Goal: Information Seeking & Learning: Check status

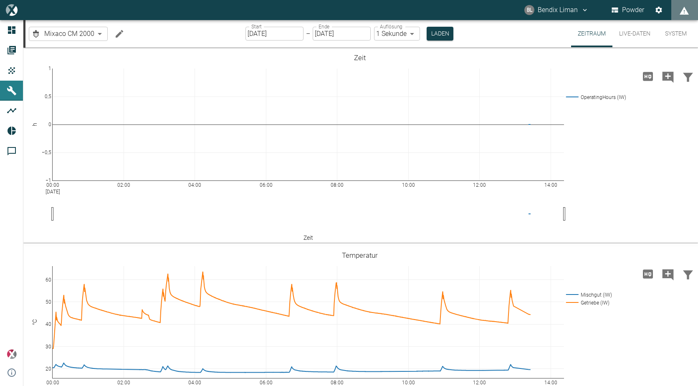
click at [125, 33] on button "Machine bearbeiten" at bounding box center [119, 33] width 17 height 17
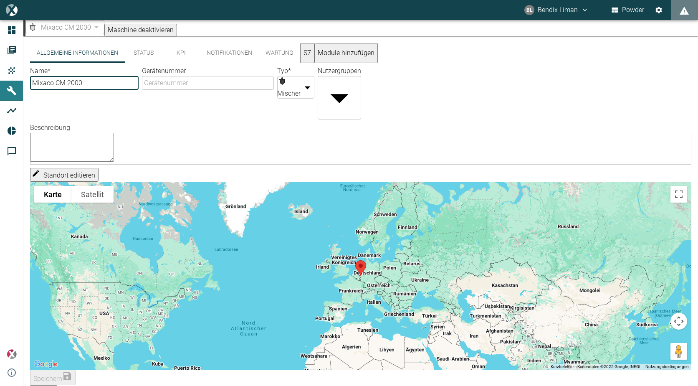
click at [315, 53] on button "S7" at bounding box center [307, 53] width 14 height 20
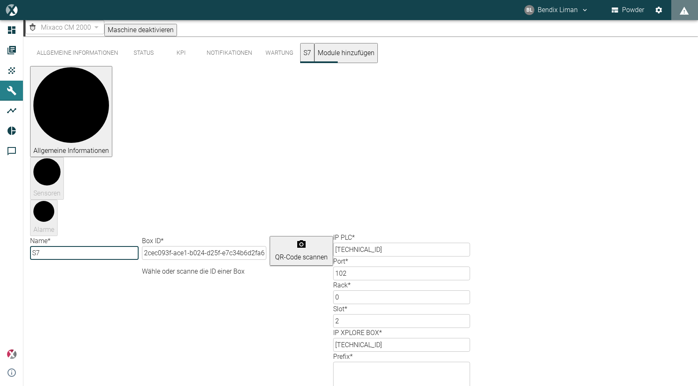
click at [650, 217] on body "[PERSON_NAME] Liman Powder Dashboard Aufträge Produkte Maschinen Analysen Repor…" at bounding box center [349, 193] width 698 height 386
click at [244, 386] on div at bounding box center [349, 393] width 698 height 0
click at [287, 56] on button "Wartung" at bounding box center [279, 53] width 41 height 20
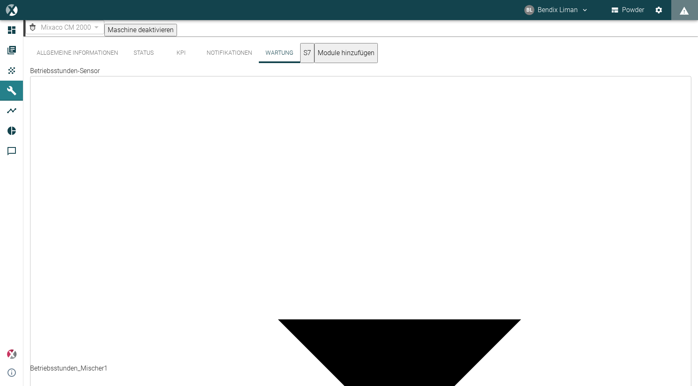
click at [228, 58] on button "Notifikationen" at bounding box center [229, 53] width 59 height 20
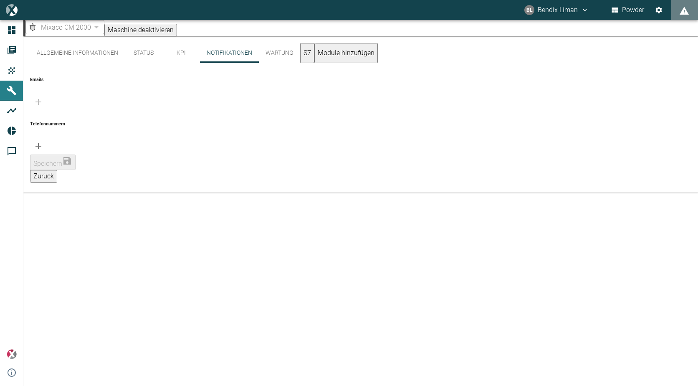
click at [177, 56] on button "KPI" at bounding box center [182, 53] width 38 height 20
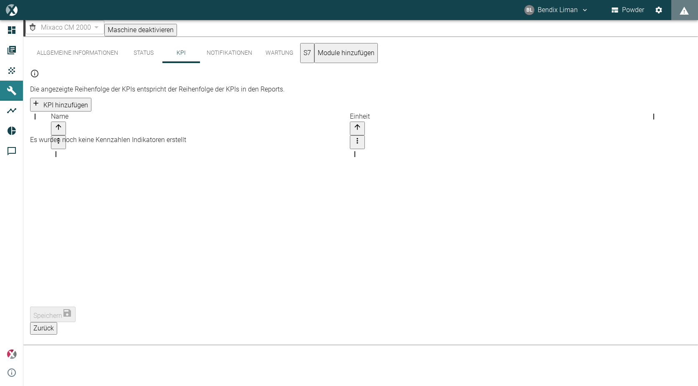
click at [143, 56] on button "Status" at bounding box center [144, 53] width 38 height 20
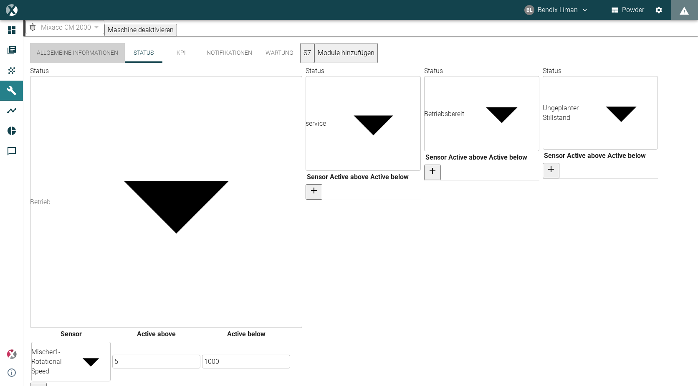
click at [53, 50] on button "Allgemeine Informationen" at bounding box center [77, 53] width 95 height 20
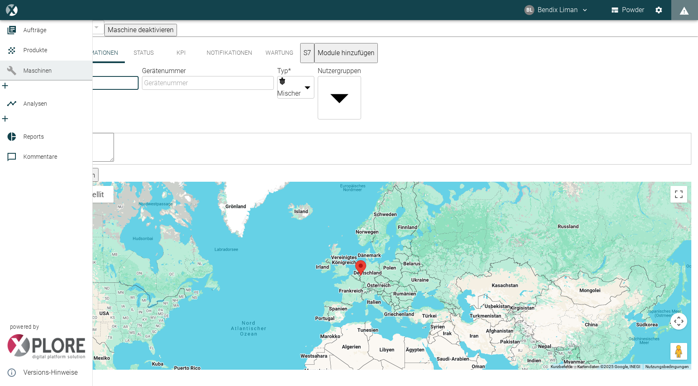
click at [10, 81] on link "Maschinen" at bounding box center [46, 71] width 92 height 20
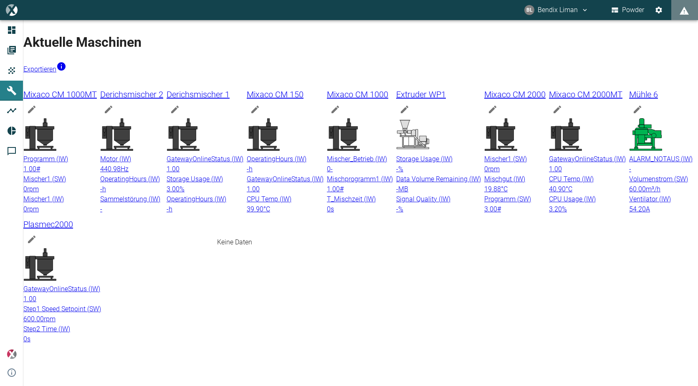
click at [397, 149] on icon at bounding box center [413, 134] width 32 height 29
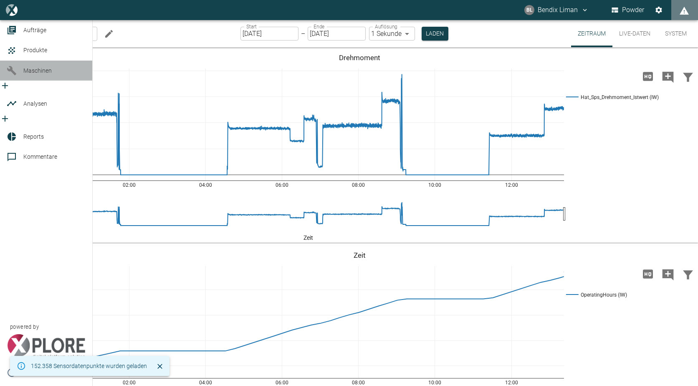
click at [14, 76] on icon at bounding box center [12, 71] width 10 height 10
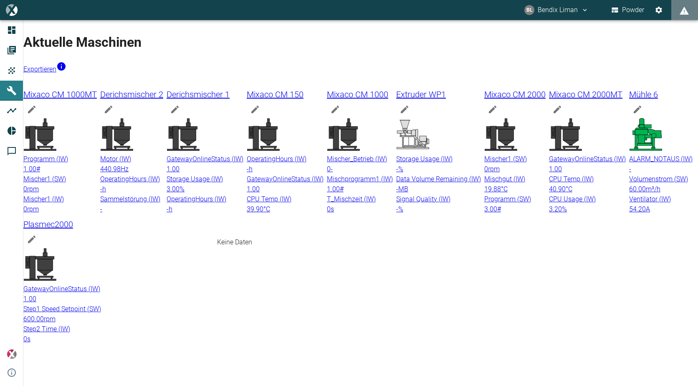
click at [396, 151] on icon at bounding box center [412, 134] width 33 height 33
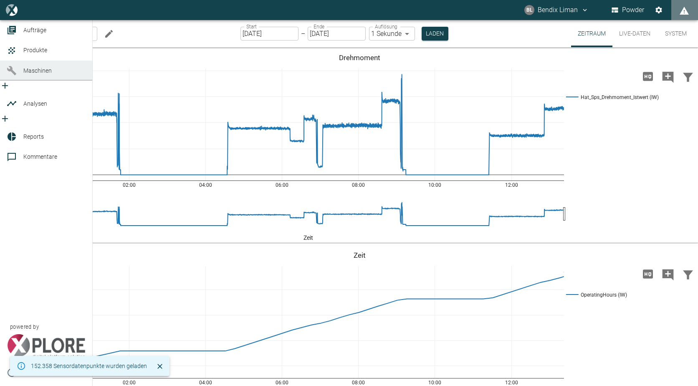
click at [10, 75] on icon at bounding box center [11, 70] width 9 height 9
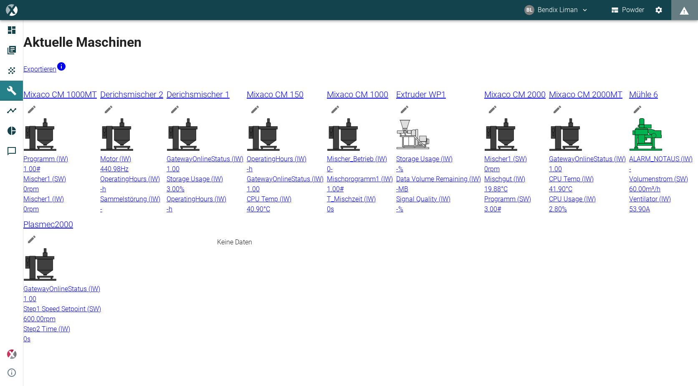
click at [400, 147] on icon at bounding box center [413, 140] width 26 height 11
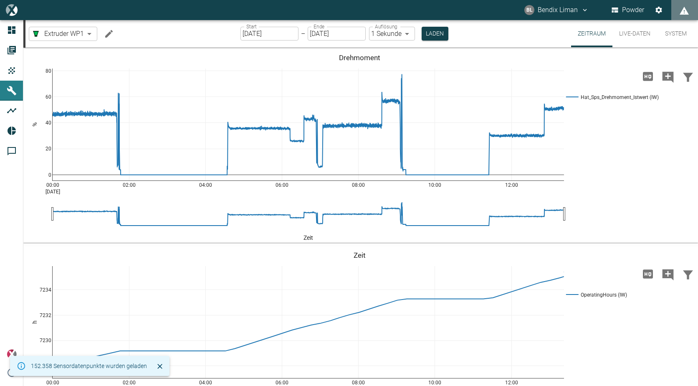
click at [109, 33] on icon "Machine bearbeiten" at bounding box center [109, 34] width 8 height 8
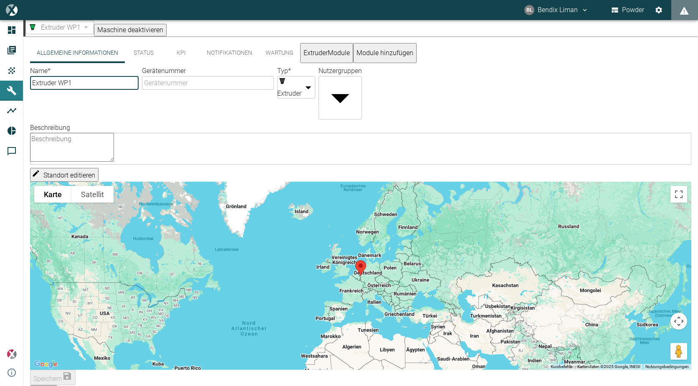
click at [142, 54] on button "Status" at bounding box center [144, 53] width 38 height 20
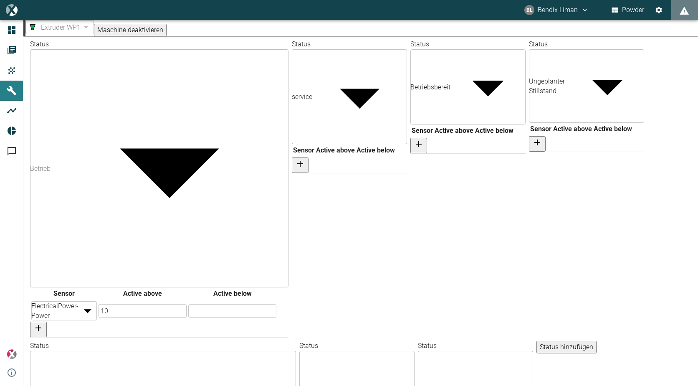
scroll to position [41, 0]
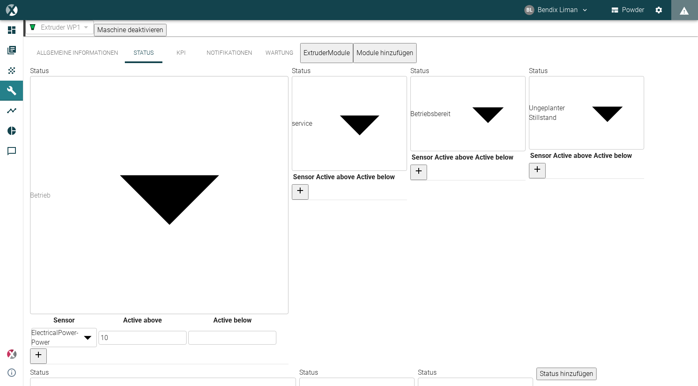
click at [292, 171] on div at bounding box center [349, 171] width 115 height 0
click at [81, 30] on span "Extruder WP1" at bounding box center [61, 28] width 40 height 10
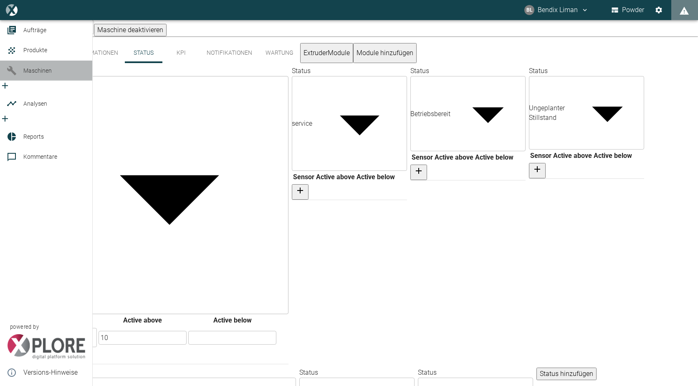
click at [15, 76] on icon at bounding box center [12, 71] width 10 height 10
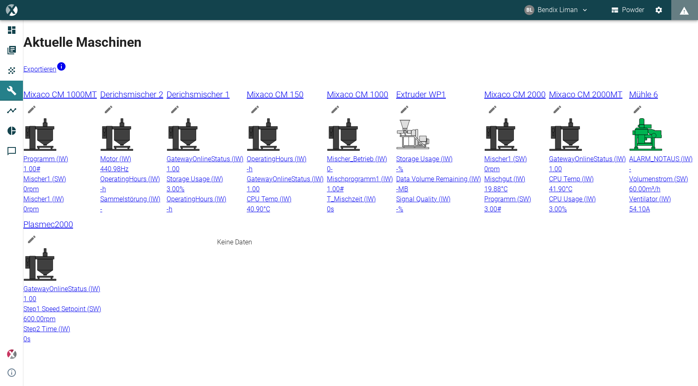
click at [396, 151] on icon at bounding box center [412, 134] width 33 height 33
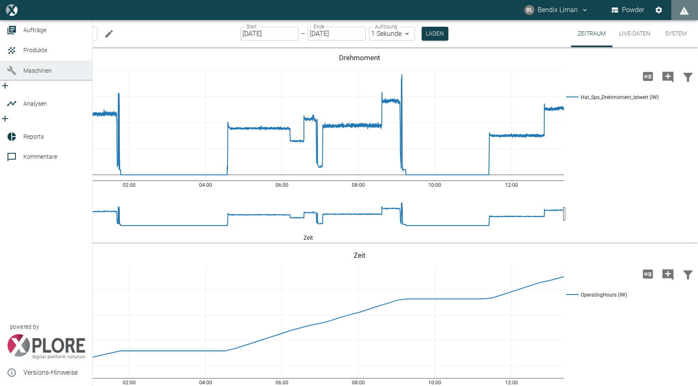
click at [36, 74] on span "Maschinen" at bounding box center [37, 70] width 28 height 7
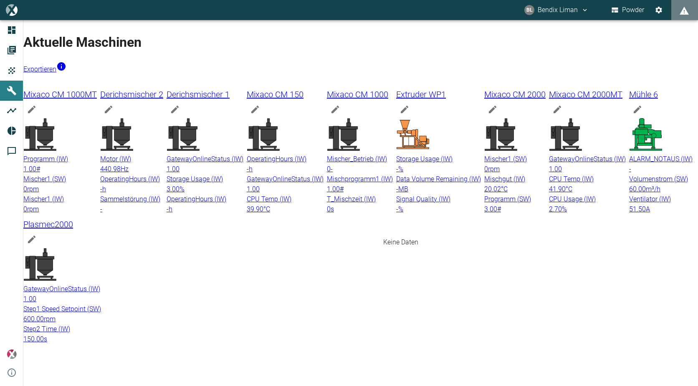
click at [485, 151] on icon at bounding box center [501, 135] width 32 height 32
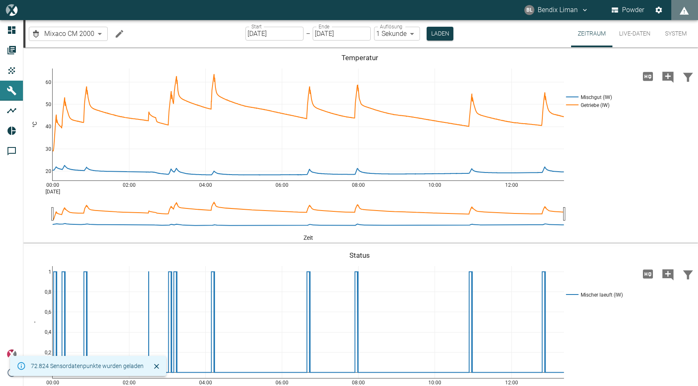
click at [633, 32] on button "Live-Daten" at bounding box center [635, 33] width 45 height 27
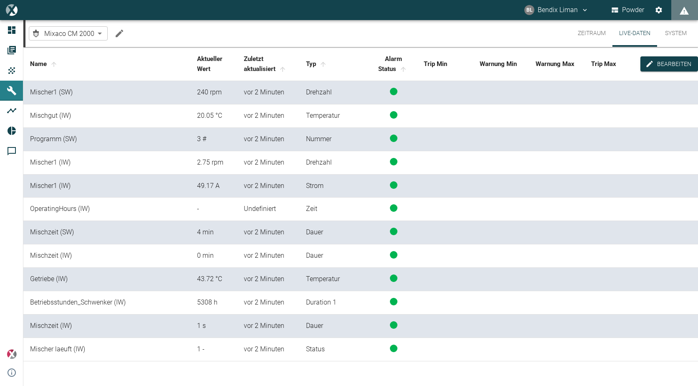
click at [247, 153] on td "vor 2 Minuten" at bounding box center [268, 162] width 62 height 23
click at [193, 112] on td "20.05 °C" at bounding box center [213, 115] width 47 height 23
click at [579, 28] on button "Zeitraum" at bounding box center [591, 33] width 41 height 27
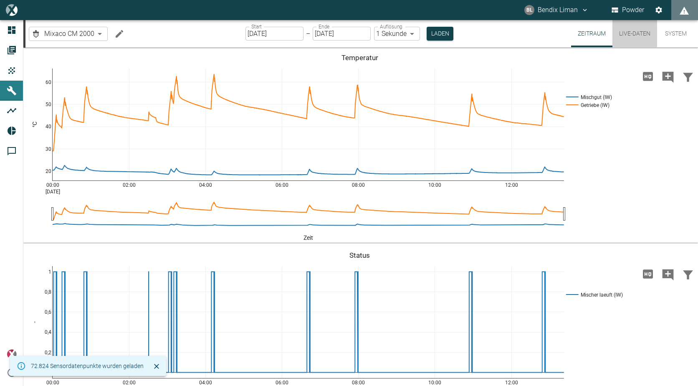
click at [643, 35] on button "Live-Daten" at bounding box center [635, 33] width 45 height 27
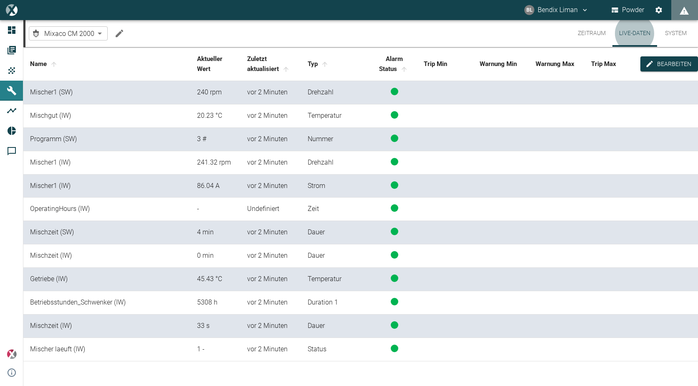
click at [635, 30] on button "Live-Daten" at bounding box center [635, 33] width 45 height 27
